Goal: Task Accomplishment & Management: Manage account settings

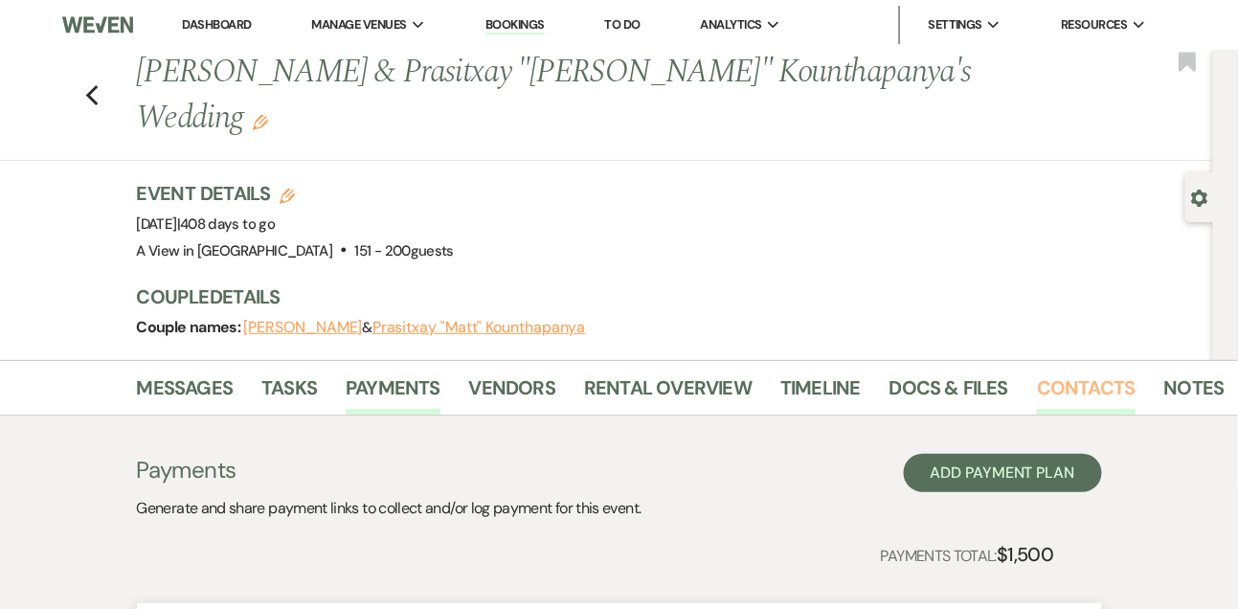
scroll to position [184, 0]
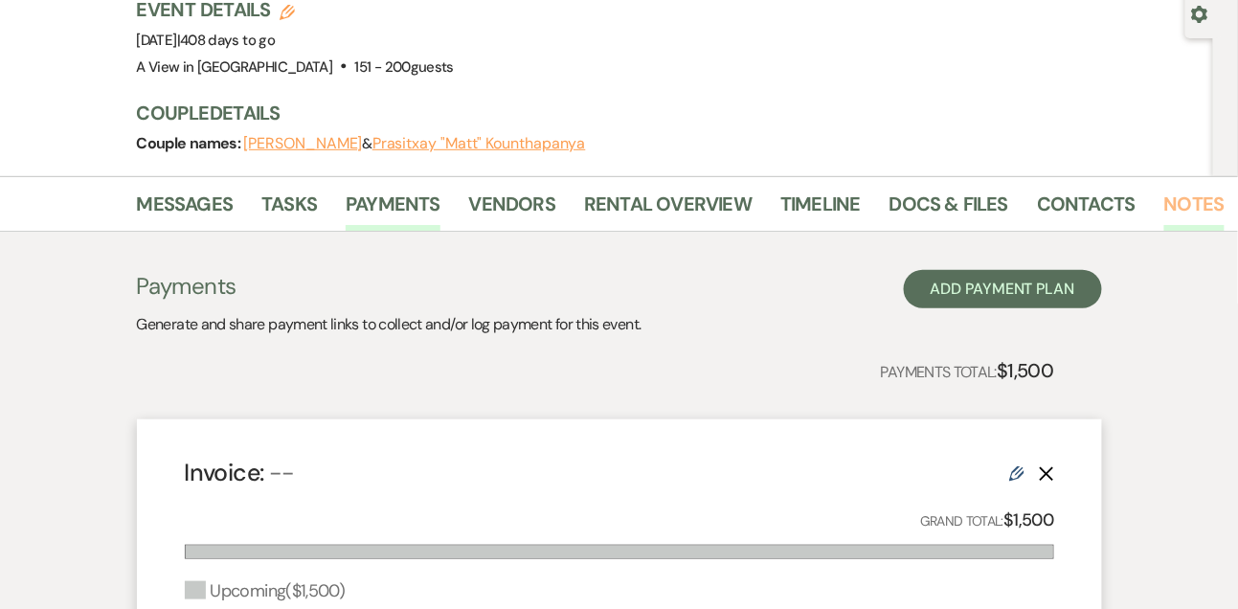
click at [1164, 189] on link "Notes" at bounding box center [1194, 210] width 60 height 42
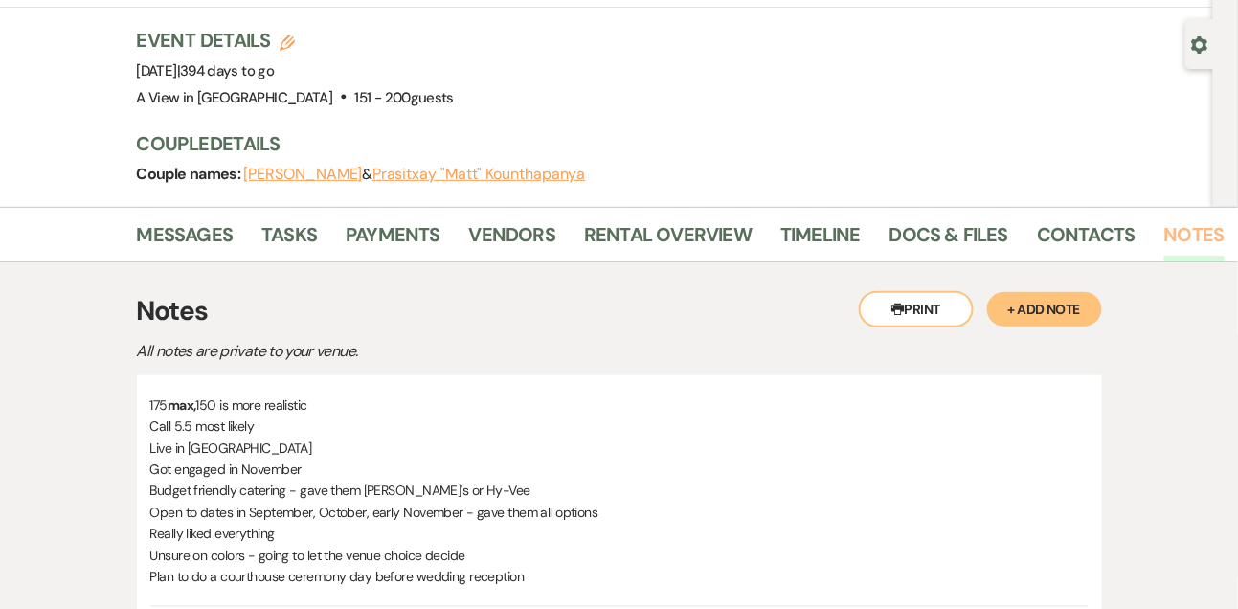
scroll to position [121, 0]
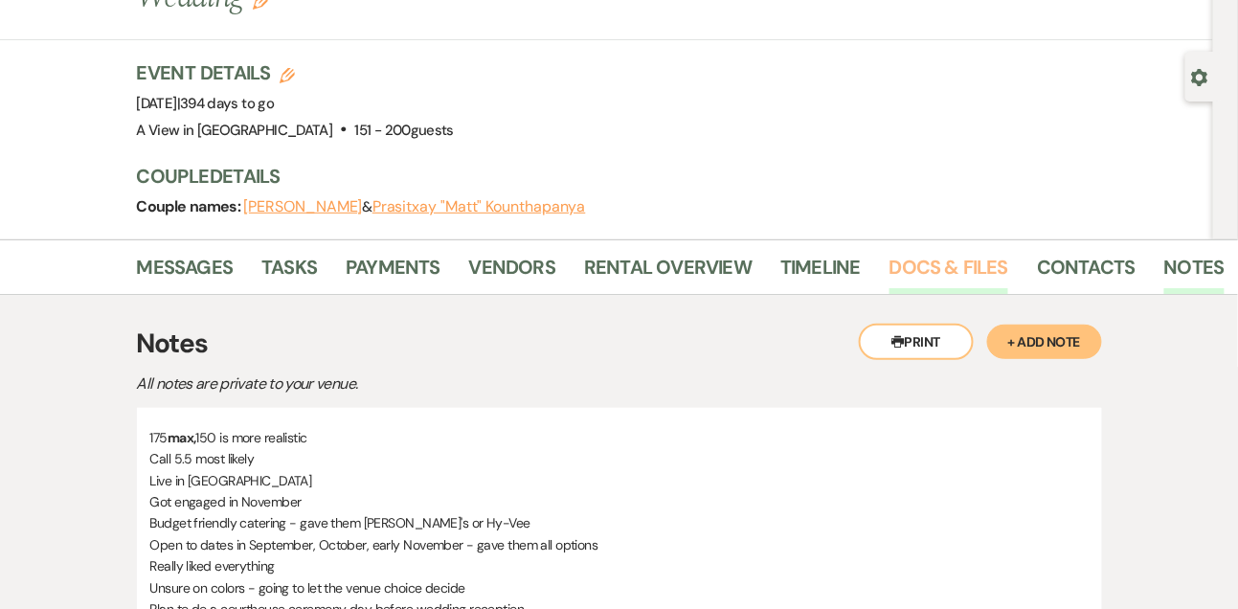
click at [945, 252] on link "Docs & Files" at bounding box center [948, 273] width 119 height 42
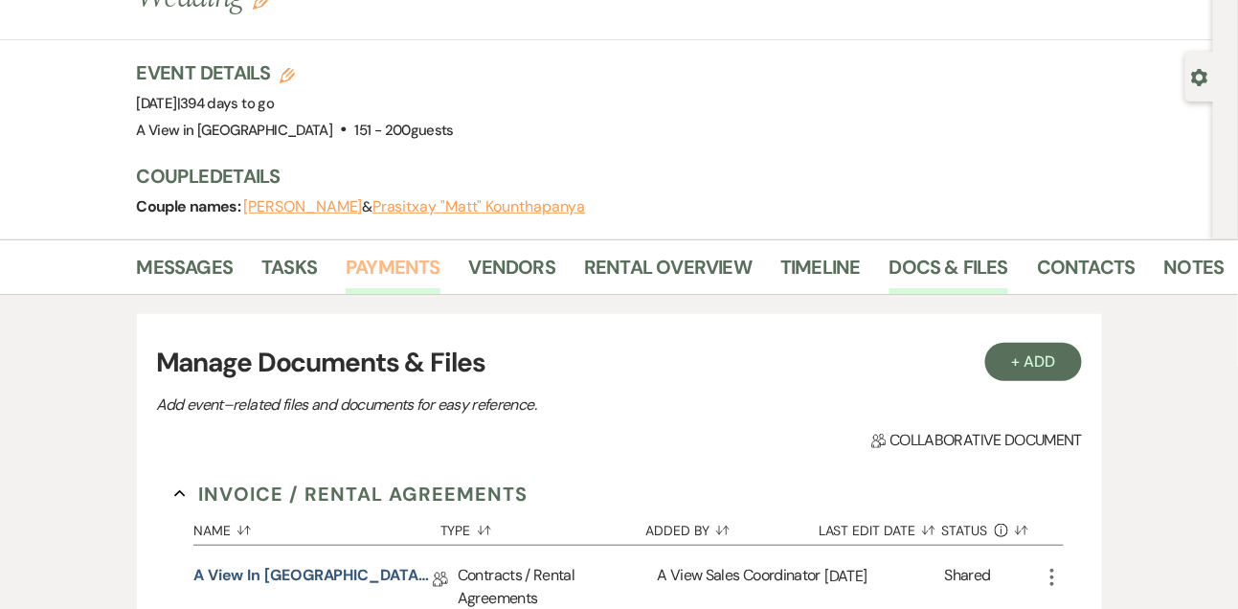
click at [393, 252] on link "Payments" at bounding box center [393, 273] width 95 height 42
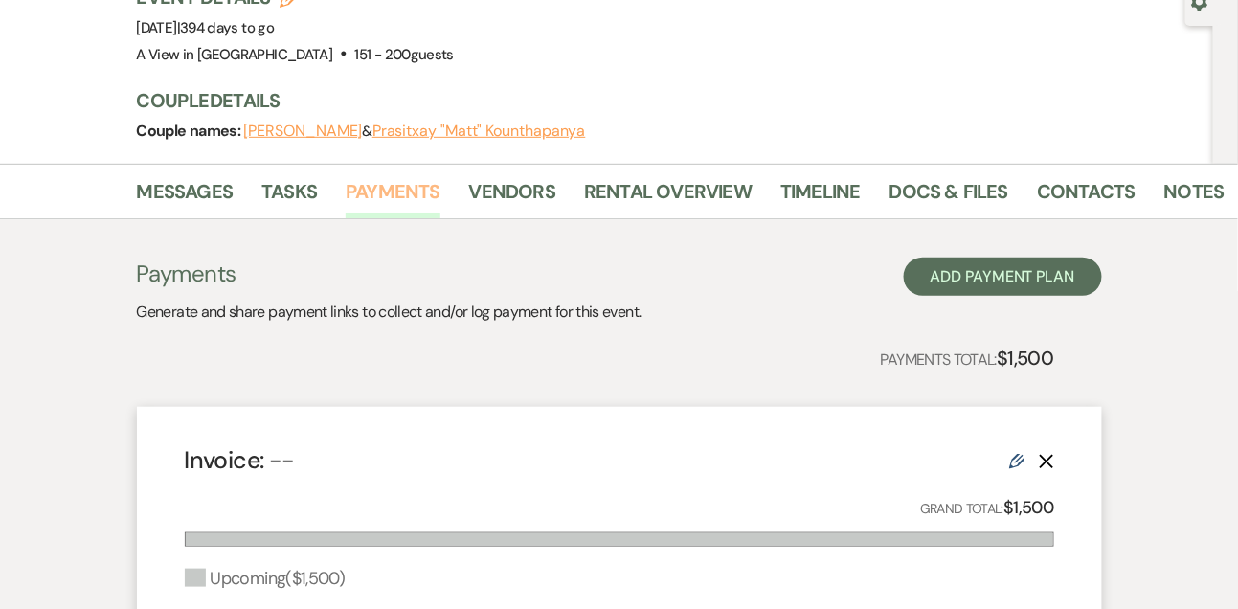
scroll to position [179, 0]
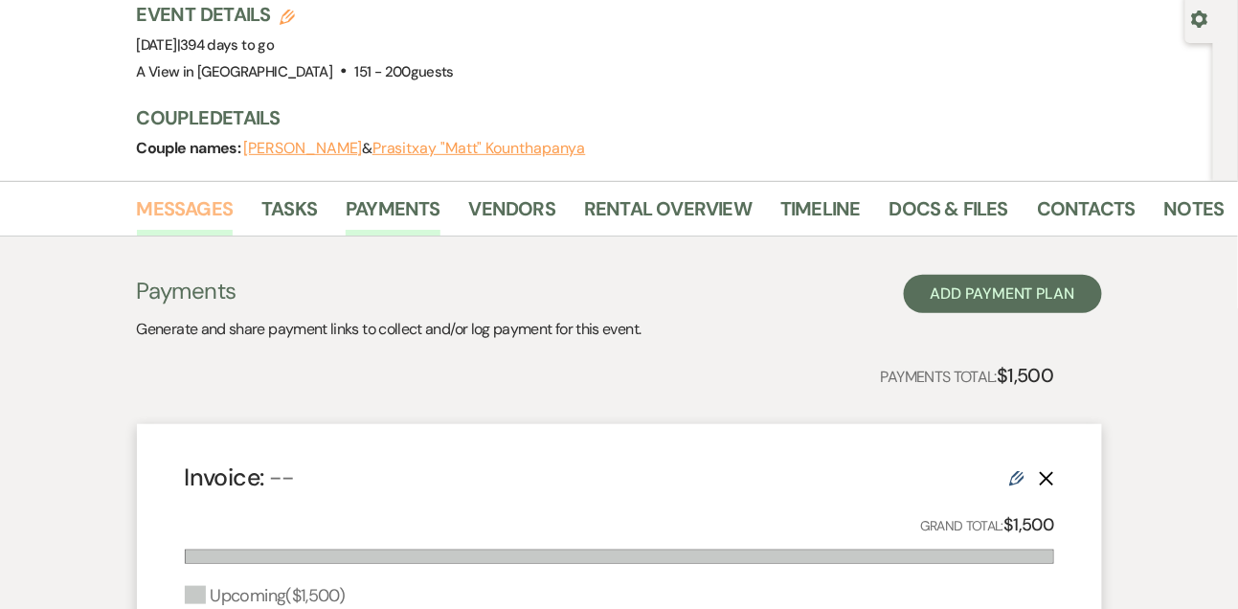
click at [185, 193] on link "Messages" at bounding box center [185, 214] width 97 height 42
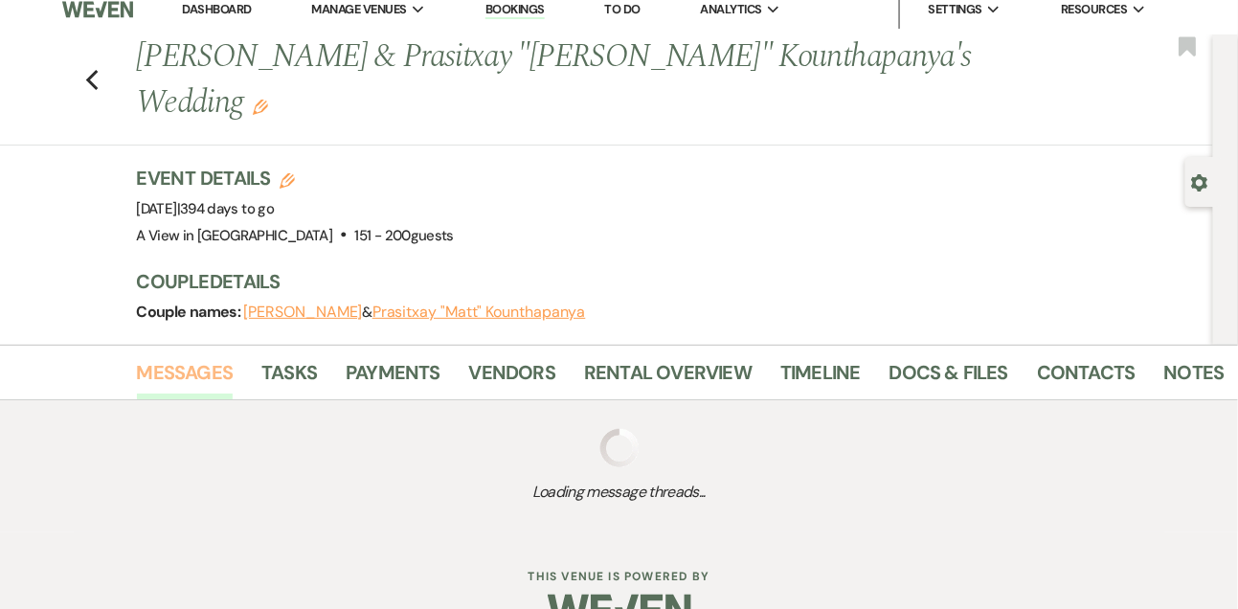
scroll to position [179, 0]
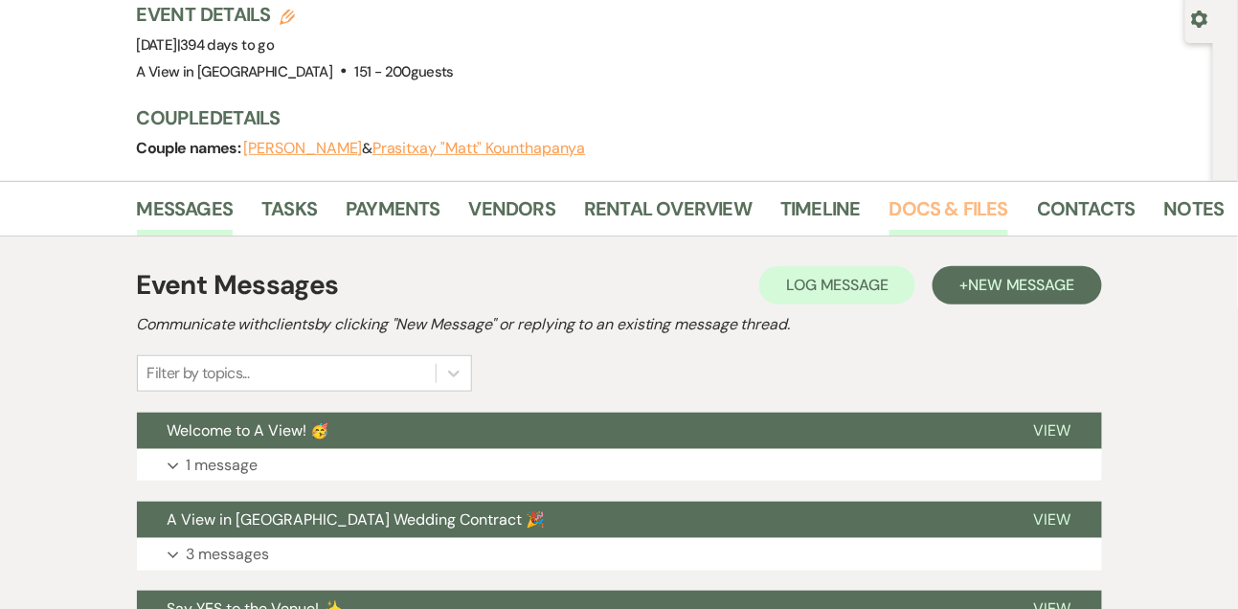
click at [924, 193] on link "Docs & Files" at bounding box center [948, 214] width 119 height 42
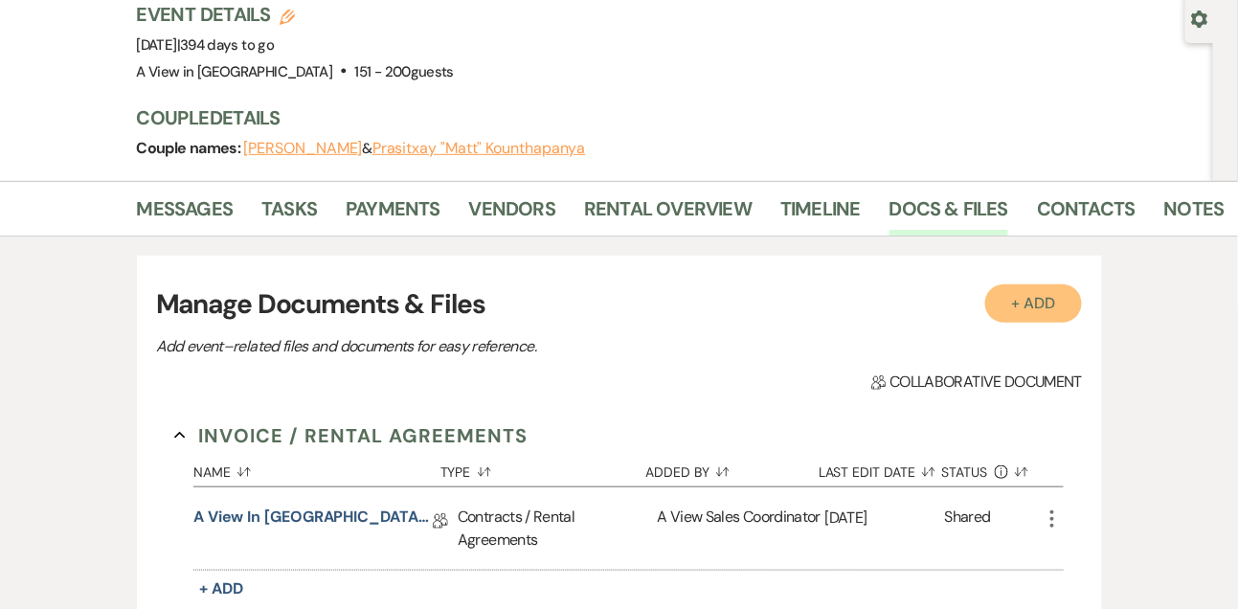
click at [1005, 284] on button "+ Add" at bounding box center [1034, 303] width 98 height 38
click at [1011, 284] on button "+ Add" at bounding box center [1034, 303] width 98 height 38
